Goal: Task Accomplishment & Management: Manage account settings

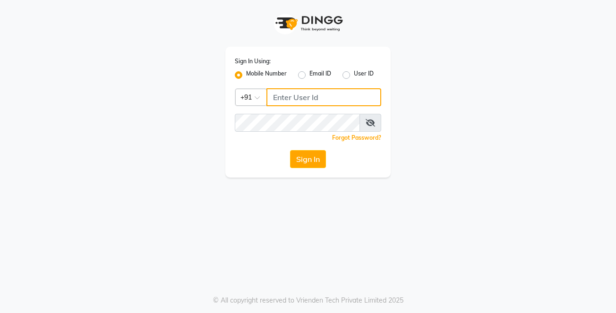
click at [319, 103] on input "Username" at bounding box center [324, 97] width 115 height 18
click at [319, 99] on input "Username" at bounding box center [324, 97] width 115 height 18
click at [324, 95] on input "Username" at bounding box center [324, 97] width 115 height 18
type input "9899922622"
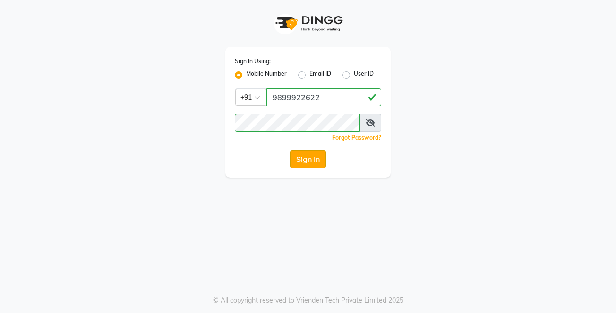
click at [312, 162] on button "Sign In" at bounding box center [308, 159] width 36 height 18
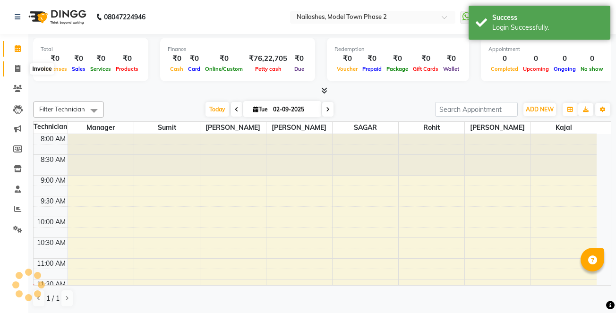
click at [17, 64] on span at bounding box center [17, 69] width 17 height 11
select select "service"
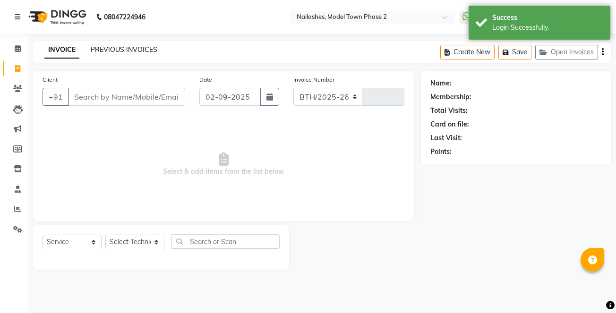
click at [115, 52] on link "PREVIOUS INVOICES" at bounding box center [124, 49] width 67 height 9
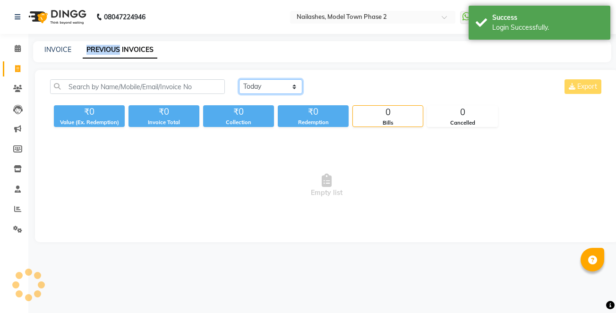
click at [284, 90] on select "[DATE] [DATE] Custom Range" at bounding box center [270, 86] width 63 height 15
select select "[DATE]"
click at [239, 79] on select "[DATE] [DATE] Custom Range" at bounding box center [270, 86] width 63 height 15
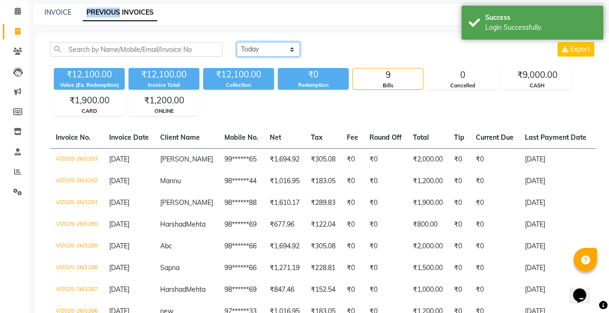
scroll to position [142, 0]
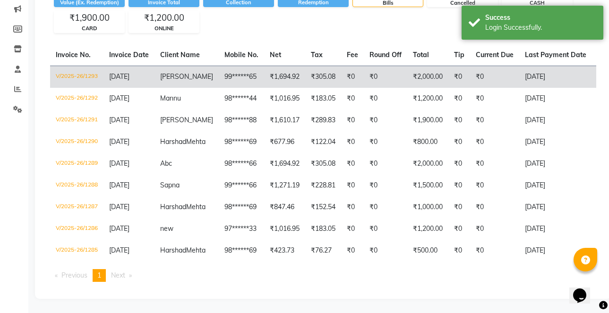
click at [341, 66] on td "₹0" at bounding box center [352, 77] width 23 height 22
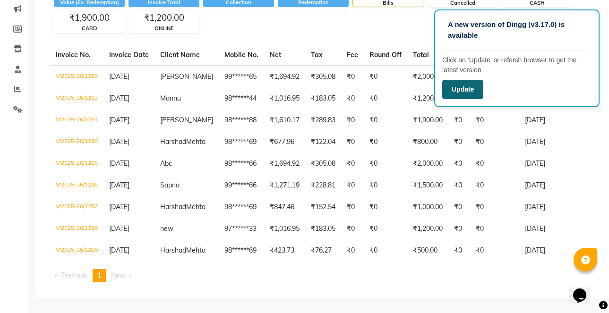
click at [474, 88] on button "Update" at bounding box center [462, 89] width 41 height 19
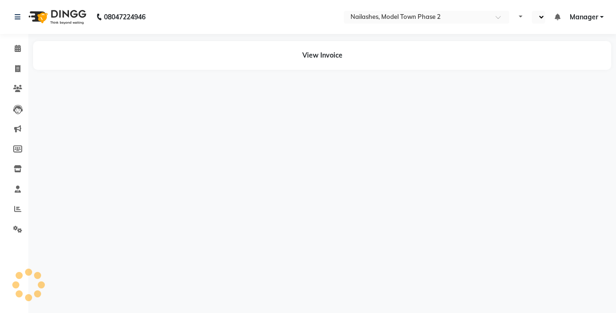
select select "en"
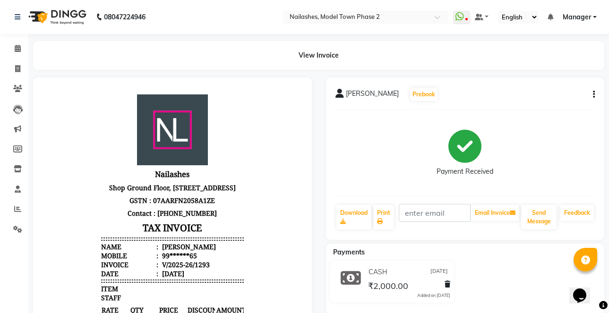
click at [594, 95] on icon "button" at bounding box center [594, 95] width 2 height 0
click at [562, 98] on div "Edit Item Staff" at bounding box center [547, 101] width 65 height 12
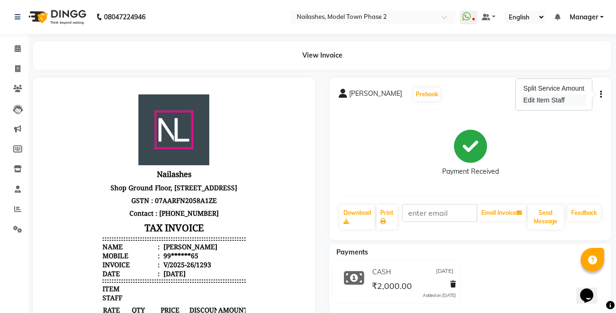
click at [562, 98] on div "Edit Item Staff" at bounding box center [554, 101] width 65 height 12
select select "87816"
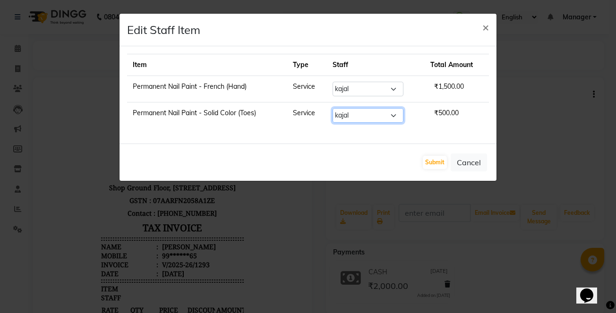
click at [348, 110] on select "Select Jaspreet Kaur kajal Manager rohit SAGAR shaan Sumit taniya Jaspreet Kaur…" at bounding box center [368, 115] width 71 height 15
select select "85506"
click at [333, 108] on select "Select Jaspreet Kaur kajal Manager rohit SAGAR shaan Sumit taniya Jaspreet Kaur…" at bounding box center [368, 115] width 71 height 15
click at [366, 242] on ngb-modal-window "Edit Staff Item × Item Type Staff Total Amount Permanent Nail Paint - French (H…" at bounding box center [308, 156] width 616 height 313
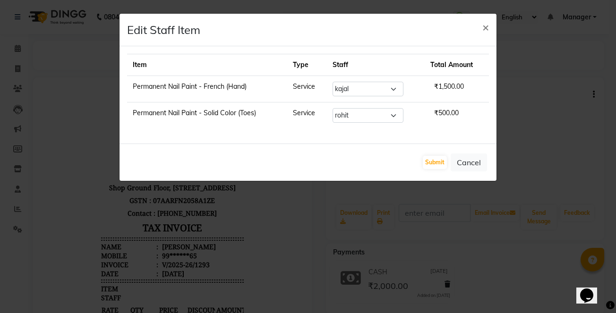
select select "85506"
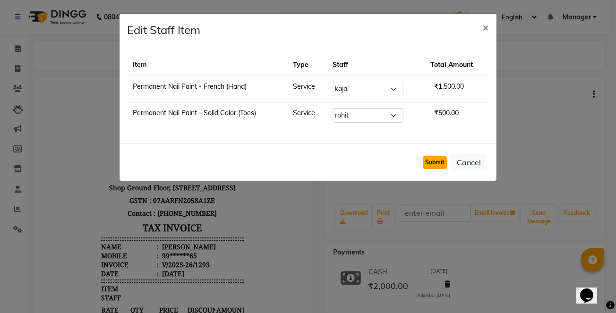
click at [427, 160] on button "Submit" at bounding box center [435, 162] width 24 height 13
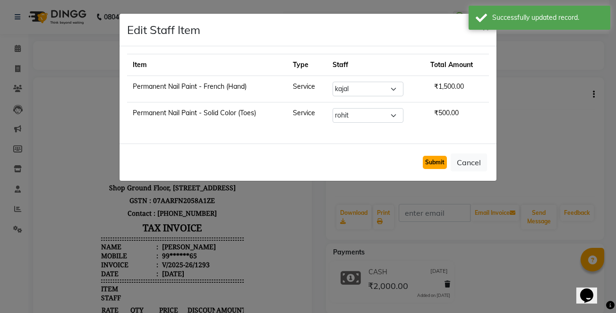
click at [428, 164] on button "Submit" at bounding box center [435, 162] width 24 height 13
click at [377, 225] on ngb-modal-window "Edit Staff Item × Item Type Staff Total Amount Permanent Nail Paint - French (H…" at bounding box center [308, 156] width 616 height 313
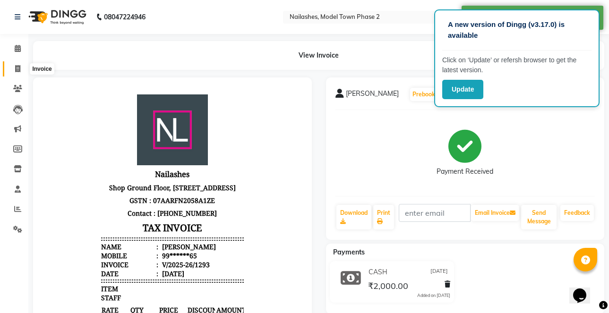
click at [22, 67] on span at bounding box center [17, 69] width 17 height 11
select select "service"
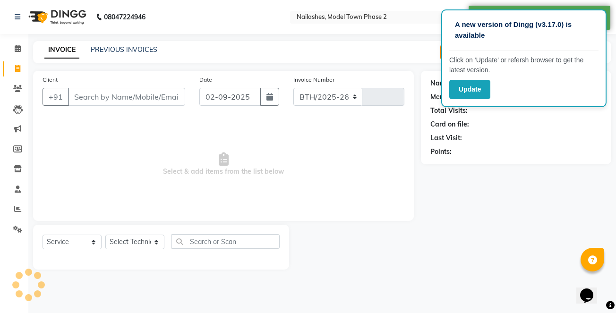
select select "3840"
type input "1294"
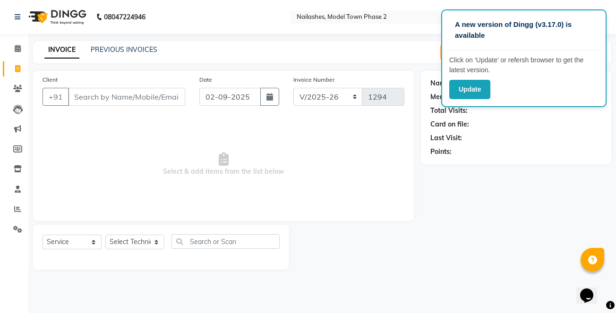
click at [103, 57] on div "INVOICE PREVIOUS INVOICES Create New Save Open Invoices" at bounding box center [322, 52] width 578 height 22
click at [104, 53] on link "PREVIOUS INVOICES" at bounding box center [124, 49] width 67 height 9
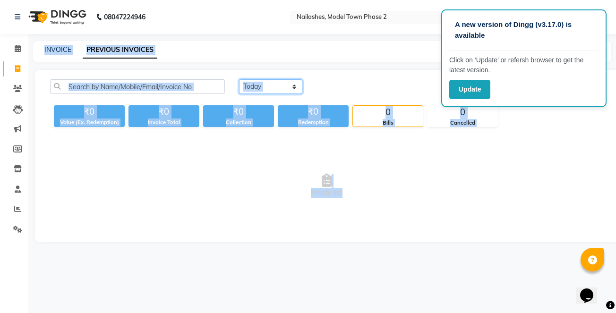
click at [265, 80] on select "[DATE] [DATE] Custom Range" at bounding box center [270, 86] width 63 height 15
select select "[DATE]"
click at [239, 79] on select "[DATE] [DATE] Custom Range" at bounding box center [270, 86] width 63 height 15
click at [256, 113] on div "₹0" at bounding box center [238, 111] width 71 height 13
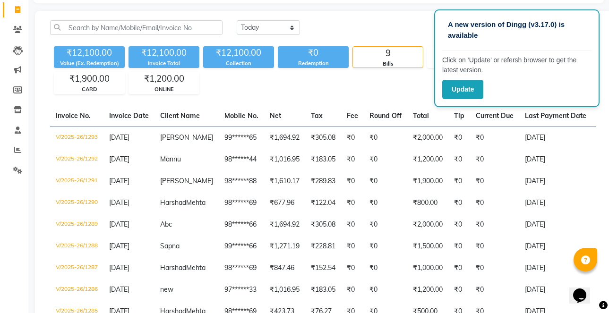
scroll to position [47, 0]
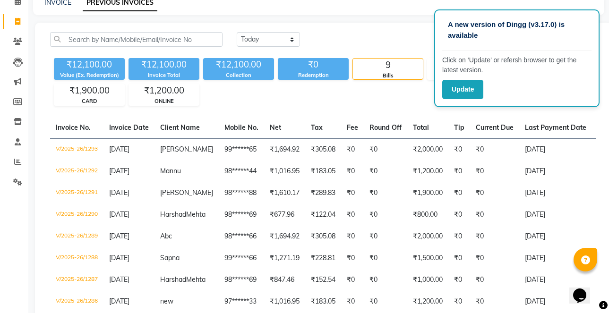
click at [257, 100] on div "₹12,100.00 Value (Ex. Redemption) ₹12,100.00 Invoice Total ₹12,100.00 Collectio…" at bounding box center [323, 80] width 546 height 52
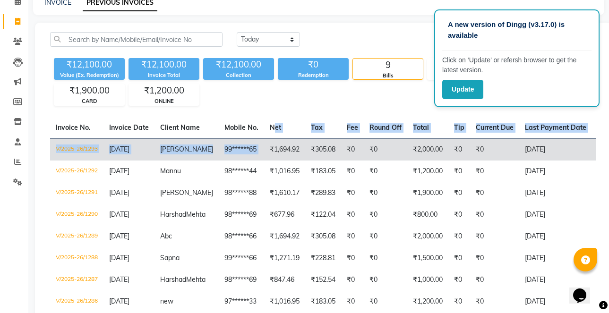
click at [254, 143] on table "Invoice No. Invoice Date Client Name Mobile No. Net Tax Fee Round Off Total Tip…" at bounding box center [323, 225] width 546 height 217
click at [264, 143] on td "₹1,694.92" at bounding box center [284, 149] width 41 height 22
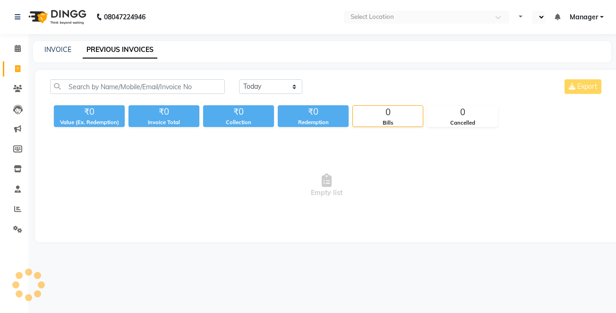
select select "en"
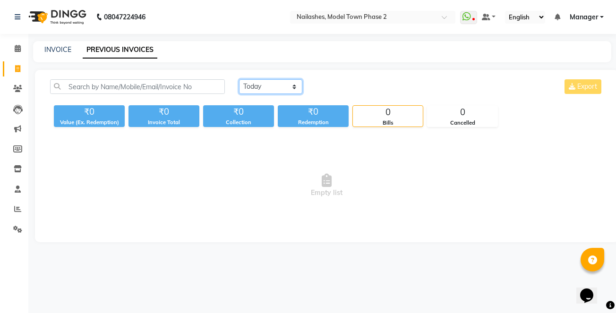
click at [254, 86] on select "[DATE] [DATE] Custom Range" at bounding box center [270, 86] width 63 height 15
drag, startPoint x: 0, startPoint y: 0, endPoint x: 254, endPoint y: 86, distance: 268.4
click at [254, 86] on select "[DATE] [DATE] Custom Range" at bounding box center [270, 86] width 63 height 15
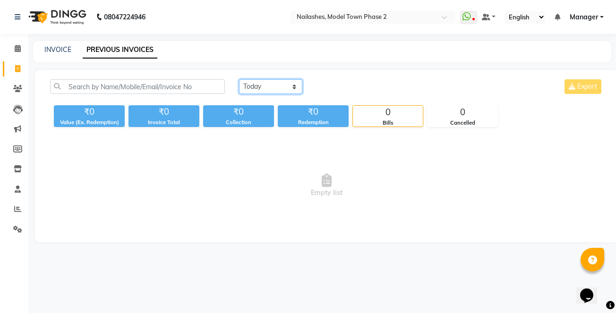
click at [254, 86] on select "[DATE] [DATE] Custom Range" at bounding box center [270, 86] width 63 height 15
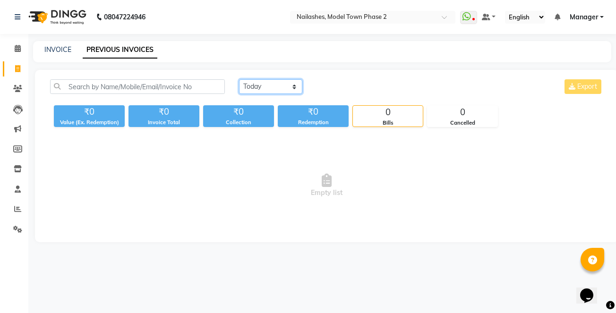
click at [254, 86] on select "[DATE] [DATE] Custom Range" at bounding box center [270, 86] width 63 height 15
select select "[DATE]"
click at [239, 79] on select "[DATE] [DATE] Custom Range" at bounding box center [270, 86] width 63 height 15
click at [261, 116] on div "₹0" at bounding box center [238, 111] width 71 height 13
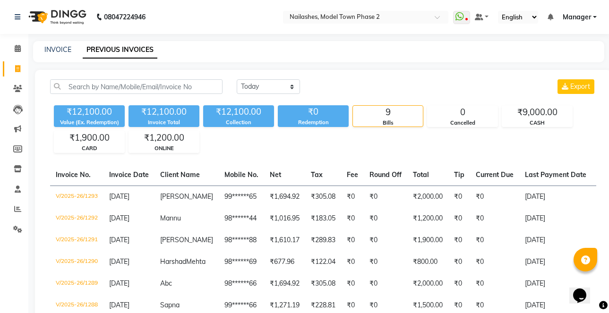
scroll to position [155, 0]
